Goal: Register for event/course

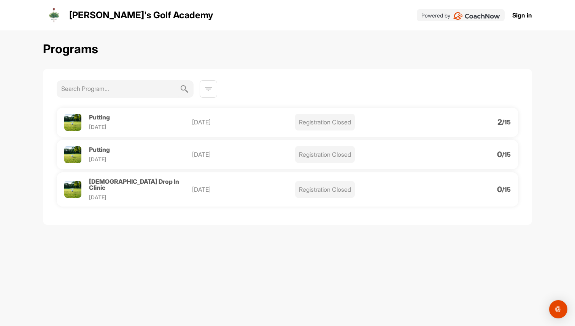
click at [102, 119] on span "Putting" at bounding box center [99, 117] width 21 height 8
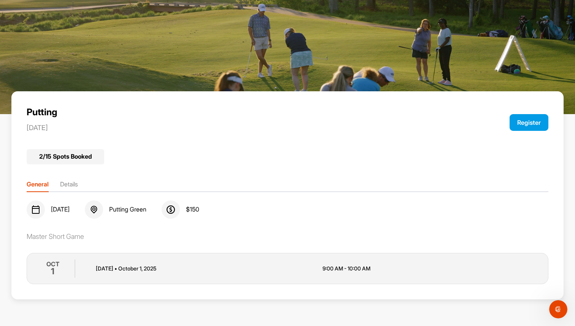
click at [531, 122] on button "Register" at bounding box center [528, 122] width 39 height 17
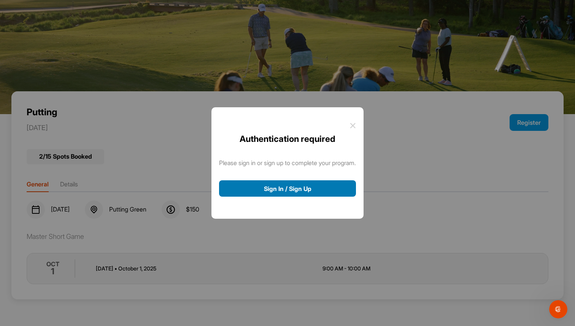
click at [294, 184] on button "Sign In / Sign Up" at bounding box center [287, 188] width 137 height 16
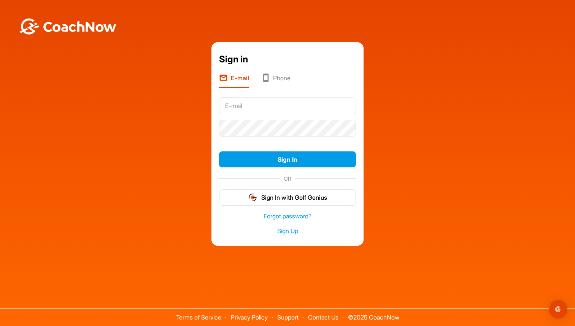
click at [196, 149] on div "Sign in E-mail Phone Sign In OR Sign In with Golf Genius Forgot password? Sign …" at bounding box center [287, 144] width 567 height 204
